Goal: Find specific page/section: Find specific page/section

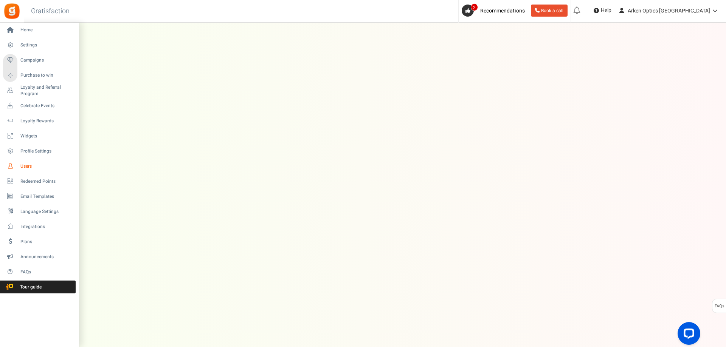
click at [19, 167] on link "Users" at bounding box center [39, 166] width 73 height 13
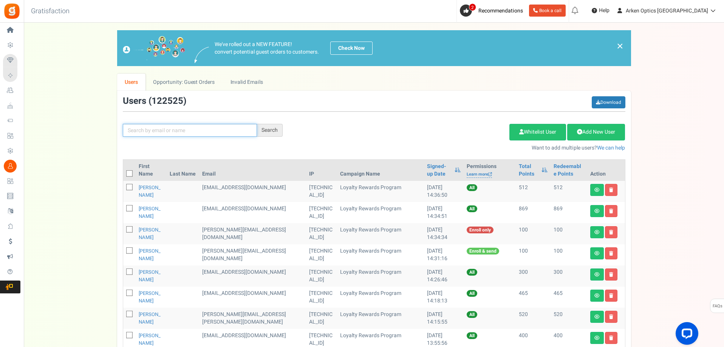
click at [219, 128] on input "text" at bounding box center [190, 130] width 134 height 13
paste input "[EMAIL_ADDRESS][DOMAIN_NAME]"
click at [272, 129] on div "Search" at bounding box center [270, 130] width 26 height 13
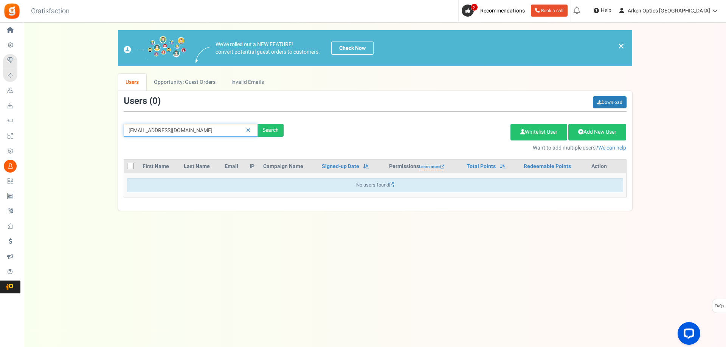
drag, startPoint x: 199, startPoint y: 132, endPoint x: 101, endPoint y: 132, distance: 97.9
click at [102, 133] on div "We've rolled out a NEW FEATURE! convert potential guest orders to customers. Ch…" at bounding box center [374, 120] width 687 height 181
click at [280, 134] on div "Search" at bounding box center [271, 130] width 26 height 13
drag, startPoint x: 208, startPoint y: 136, endPoint x: 90, endPoint y: 139, distance: 117.6
click at [90, 139] on div "We've rolled out a NEW FEATURE! convert potential guest orders to customers. Ch…" at bounding box center [374, 120] width 687 height 181
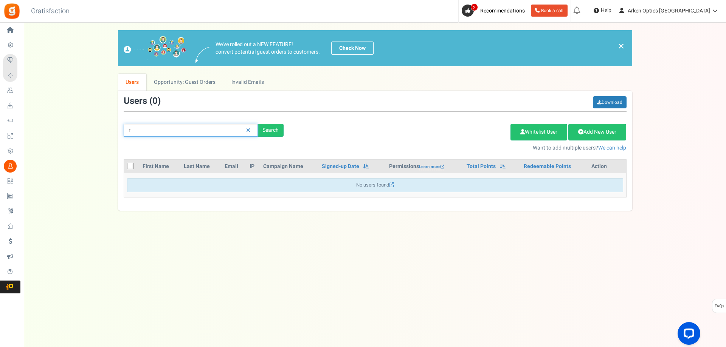
paste input "[PERSON_NAME]"
click at [265, 128] on div "Search" at bounding box center [271, 130] width 26 height 13
click at [265, 133] on div "Search" at bounding box center [271, 130] width 26 height 13
drag, startPoint x: 158, startPoint y: 136, endPoint x: 124, endPoint y: 140, distance: 34.9
click at [124, 139] on div "[PERSON_NAME] Search Add Etsy Order Delete Selected Users Import Users Spam Pro…" at bounding box center [375, 124] width 514 height 56
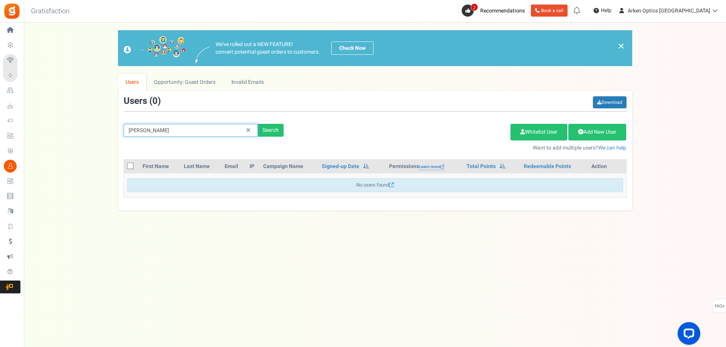
paste input "[EMAIL_ADDRESS][DOMAIN_NAME]"
type input "[EMAIL_ADDRESS][DOMAIN_NAME]"
click at [270, 125] on div "Search" at bounding box center [271, 130] width 26 height 13
click at [272, 128] on div "Search" at bounding box center [271, 130] width 26 height 13
click at [175, 82] on link "Opportunity: Guest Orders" at bounding box center [184, 82] width 77 height 17
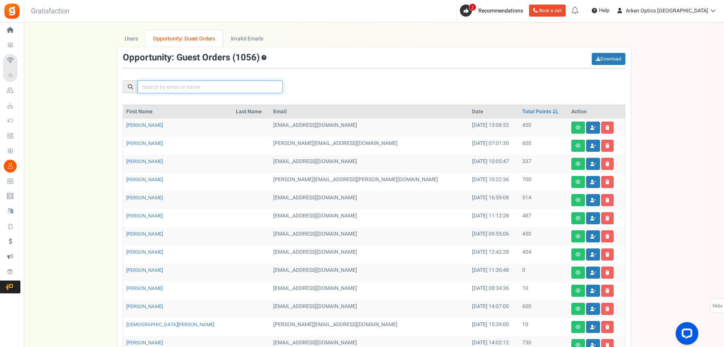
click at [165, 87] on input "text" at bounding box center [210, 86] width 145 height 13
paste input "[EMAIL_ADDRESS][DOMAIN_NAME]"
type input "[EMAIL_ADDRESS][DOMAIN_NAME]"
click at [137, 39] on link "Users" at bounding box center [131, 38] width 29 height 17
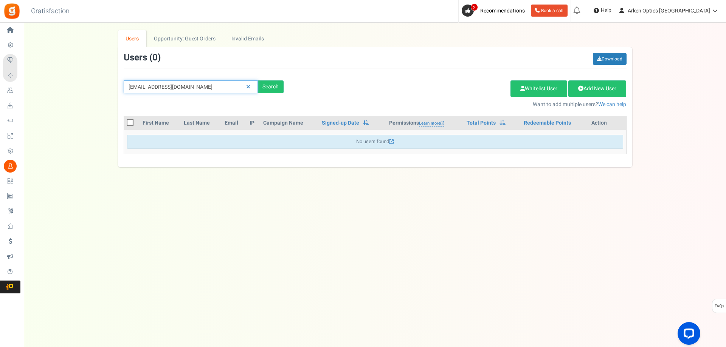
click at [205, 87] on input "[EMAIL_ADDRESS][DOMAIN_NAME]" at bounding box center [191, 86] width 134 height 13
click at [272, 87] on div "Search" at bounding box center [271, 86] width 26 height 13
click at [249, 87] on icon at bounding box center [248, 86] width 4 height 5
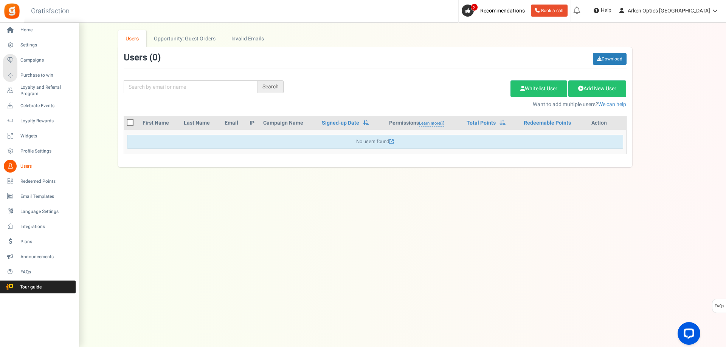
click at [16, 164] on icon at bounding box center [10, 166] width 13 height 13
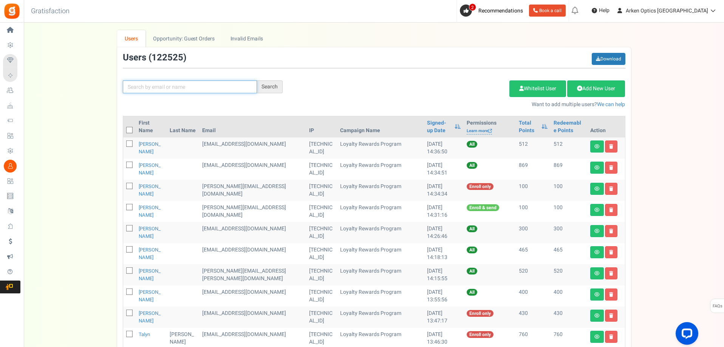
click at [145, 82] on input "text" at bounding box center [190, 86] width 134 height 13
paste input "[EMAIL_ADDRESS][DOMAIN_NAME]"
type input "[EMAIL_ADDRESS][DOMAIN_NAME]"
drag, startPoint x: 266, startPoint y: 86, endPoint x: 345, endPoint y: 86, distance: 78.6
click at [267, 86] on div "Search" at bounding box center [270, 86] width 26 height 13
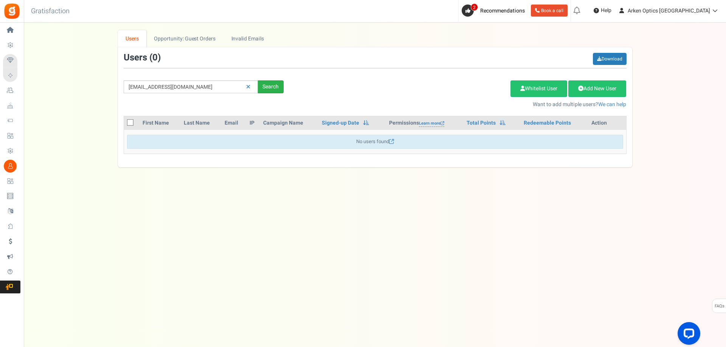
click at [267, 87] on div "Search" at bounding box center [271, 86] width 26 height 13
click at [282, 73] on div "[EMAIL_ADDRESS][DOMAIN_NAME] Search Add Etsy Order Delete Selected Users Import…" at bounding box center [375, 81] width 514 height 56
